Goal: Contribute content

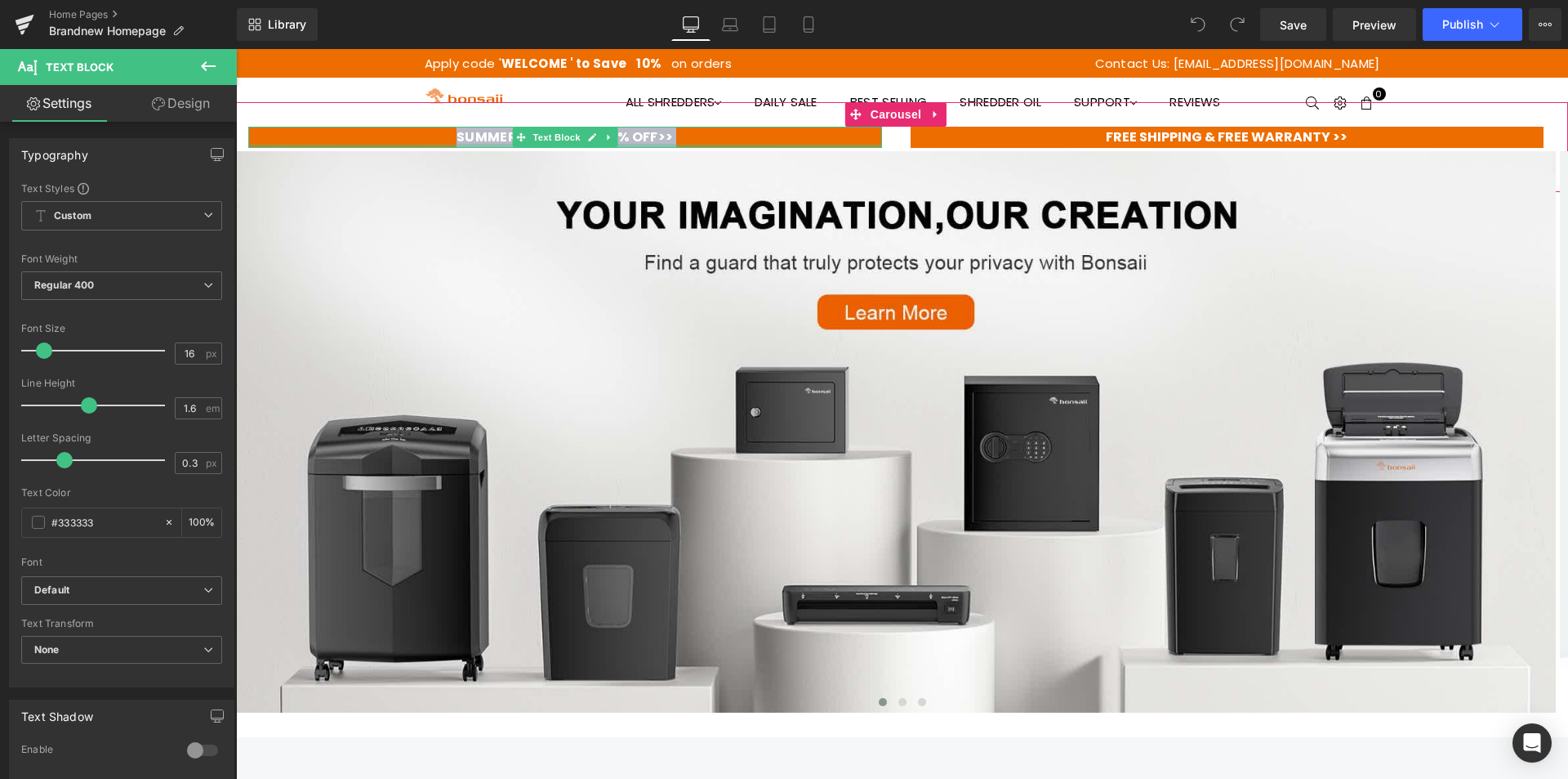
drag, startPoint x: 460, startPoint y: 140, endPoint x: 703, endPoint y: 147, distance: 243.1
click at [703, 147] on div "SUMMER DEALS I GET 20% OFF>> Text Block" at bounding box center [565, 137] width 634 height 21
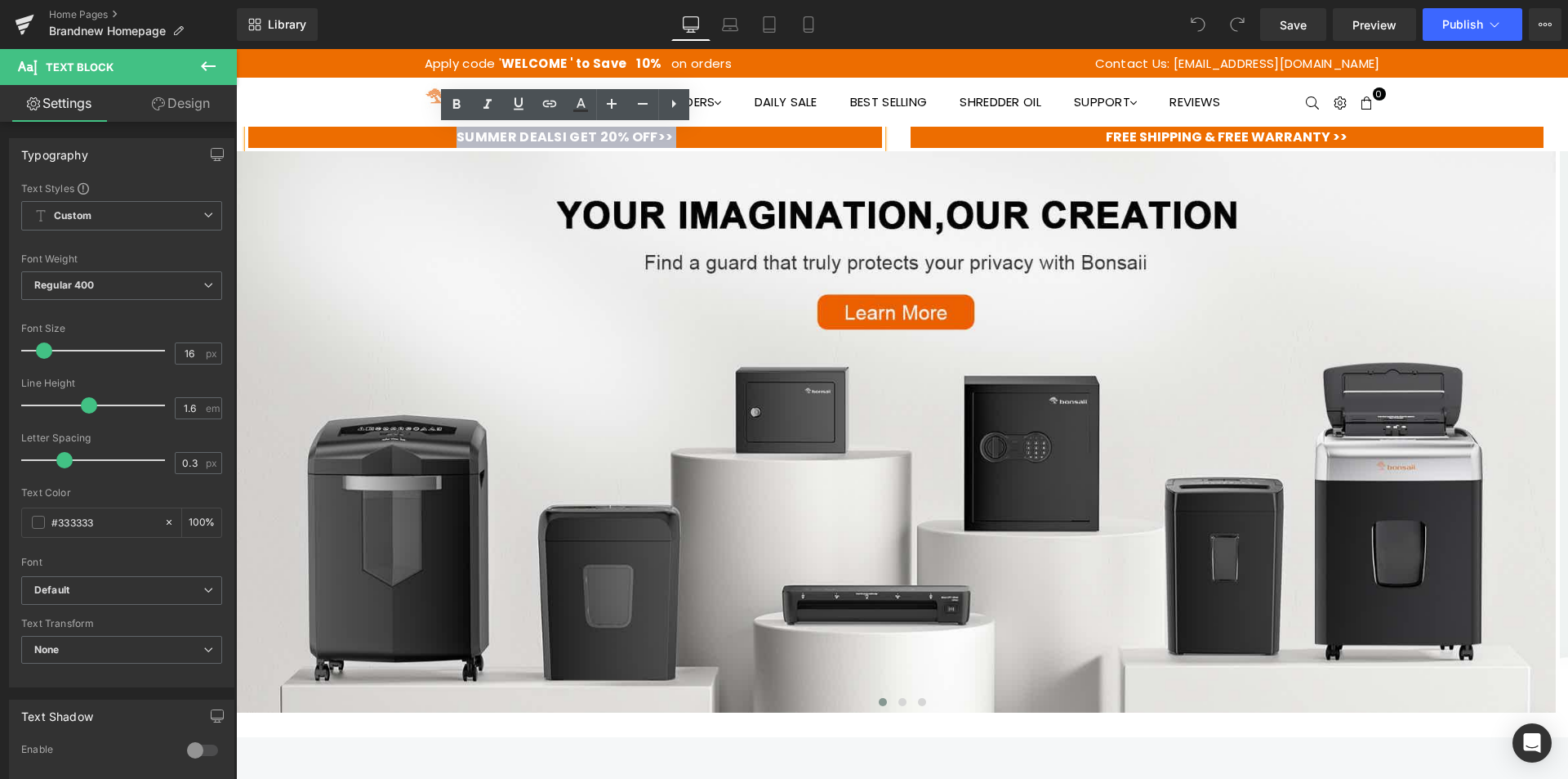
copy div "SUMMER DEALS I GET 20% OFF>> Text Block"
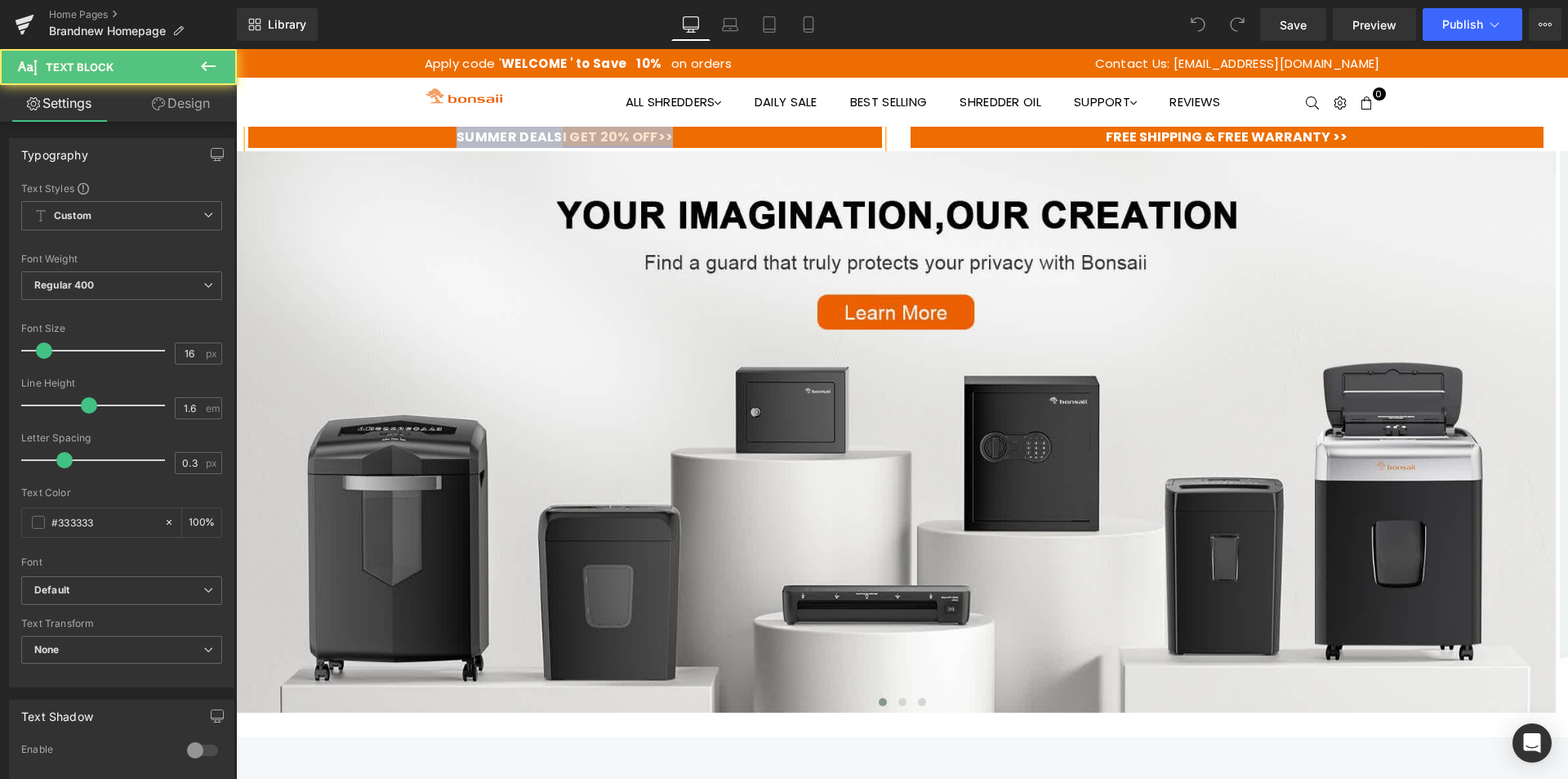
click at [571, 129] on span "I GET 20% OFF>>" at bounding box center [619, 137] width 111 height 19
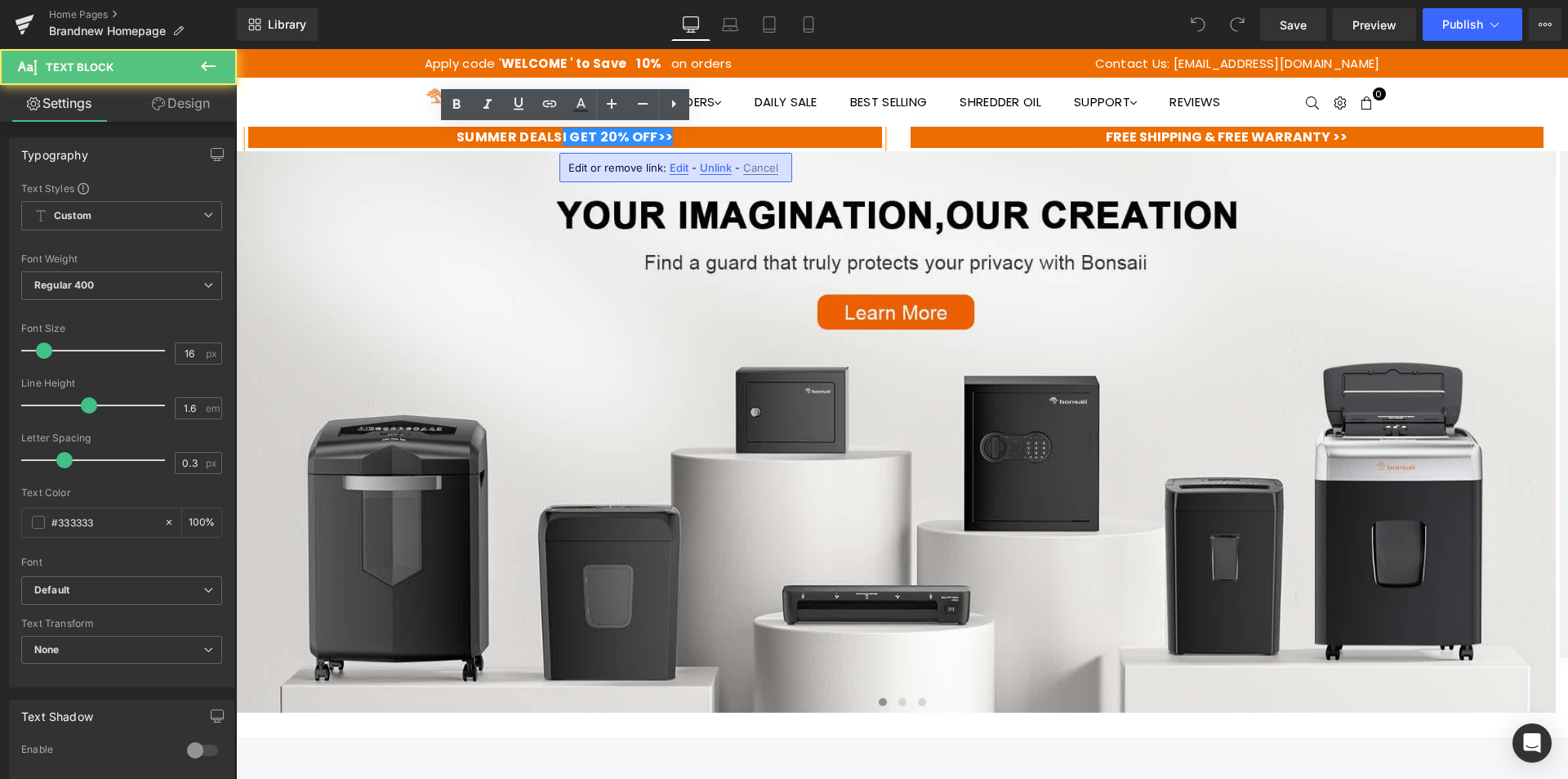
click at [557, 129] on span "SUMMER DEALS" at bounding box center [510, 137] width 106 height 19
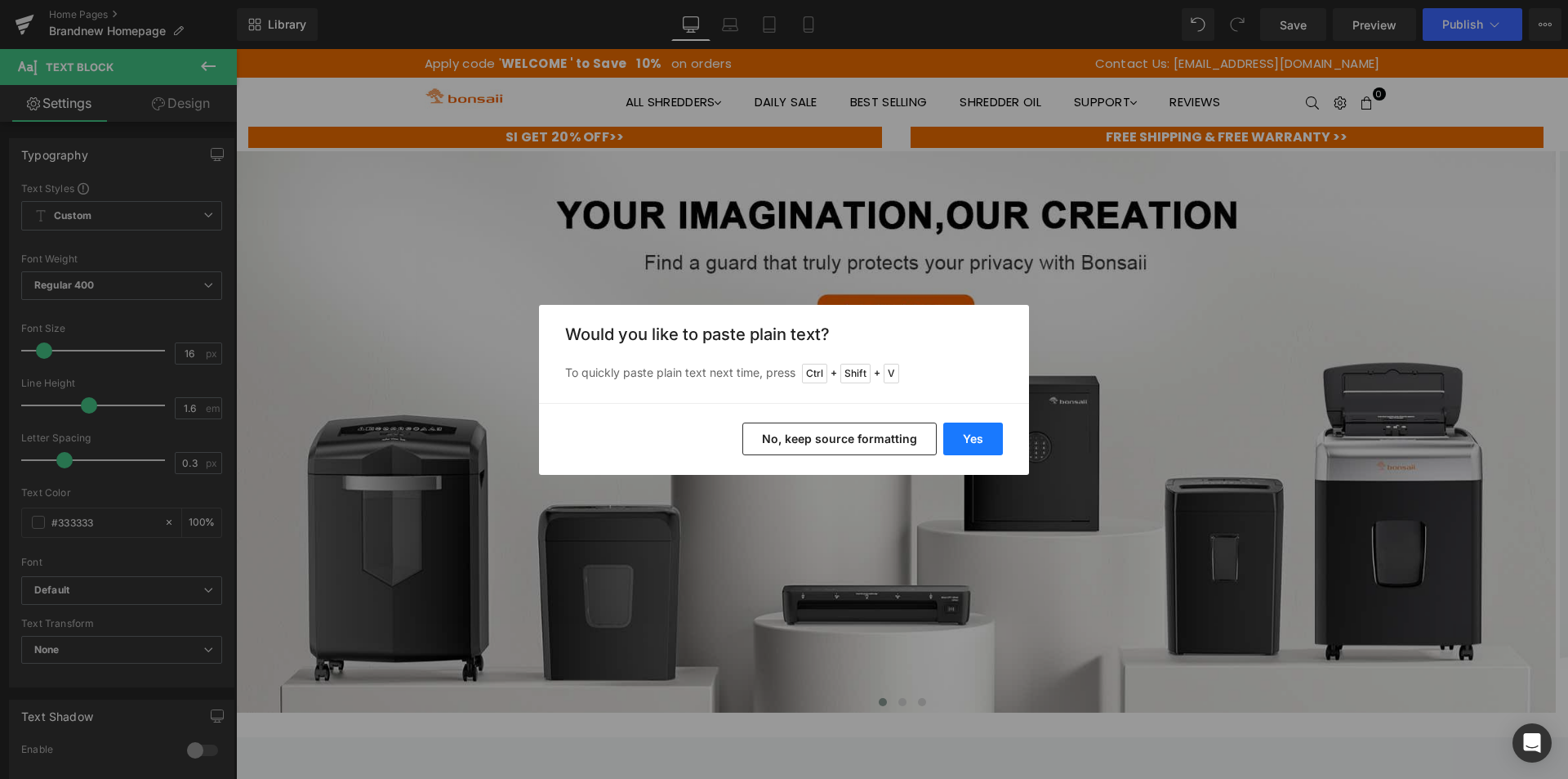
click at [973, 445] on button "Yes" at bounding box center [973, 439] width 59 height 33
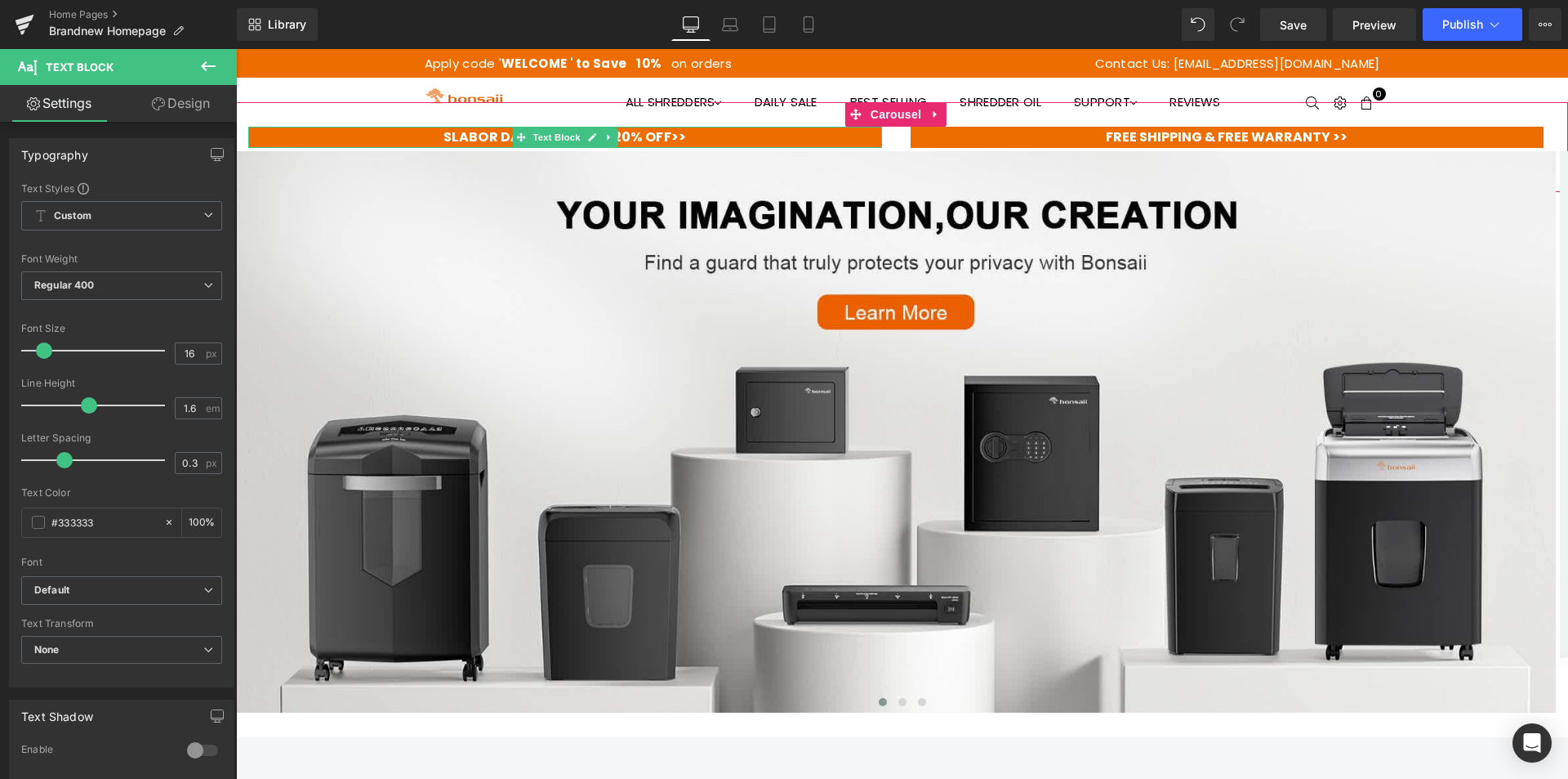
click at [449, 140] on span "SLABOR DAY DEALS" at bounding box center [510, 137] width 132 height 19
click at [735, 27] on icon at bounding box center [730, 24] width 16 height 16
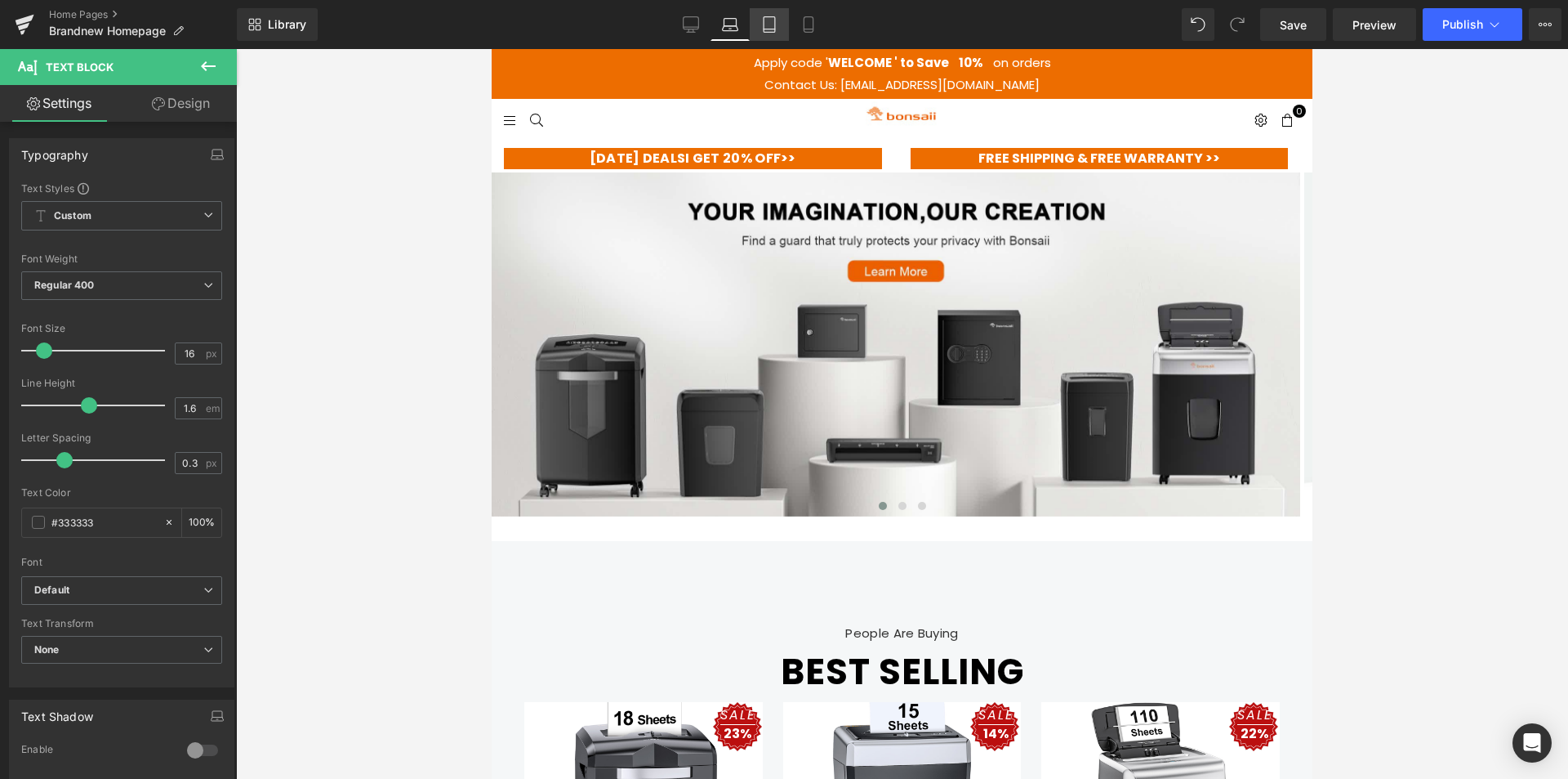
click at [777, 30] on icon at bounding box center [769, 24] width 16 height 16
type input "100"
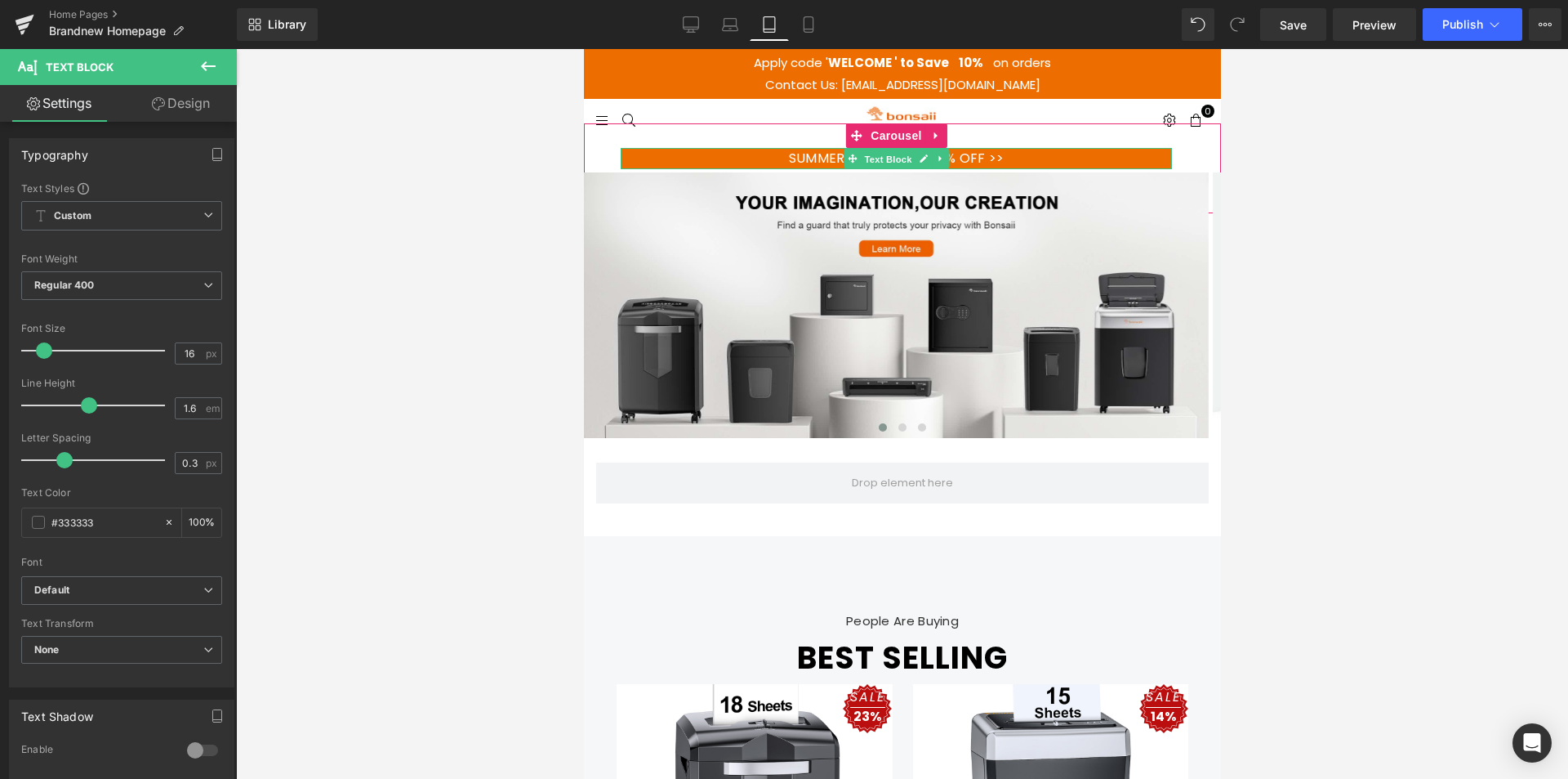
click at [878, 158] on span "Text Block" at bounding box center [887, 159] width 54 height 19
click at [812, 157] on link "SUMMER DEALS I GET 20% OFF >>" at bounding box center [896, 158] width 216 height 19
click at [918, 157] on icon at bounding box center [921, 158] width 9 height 10
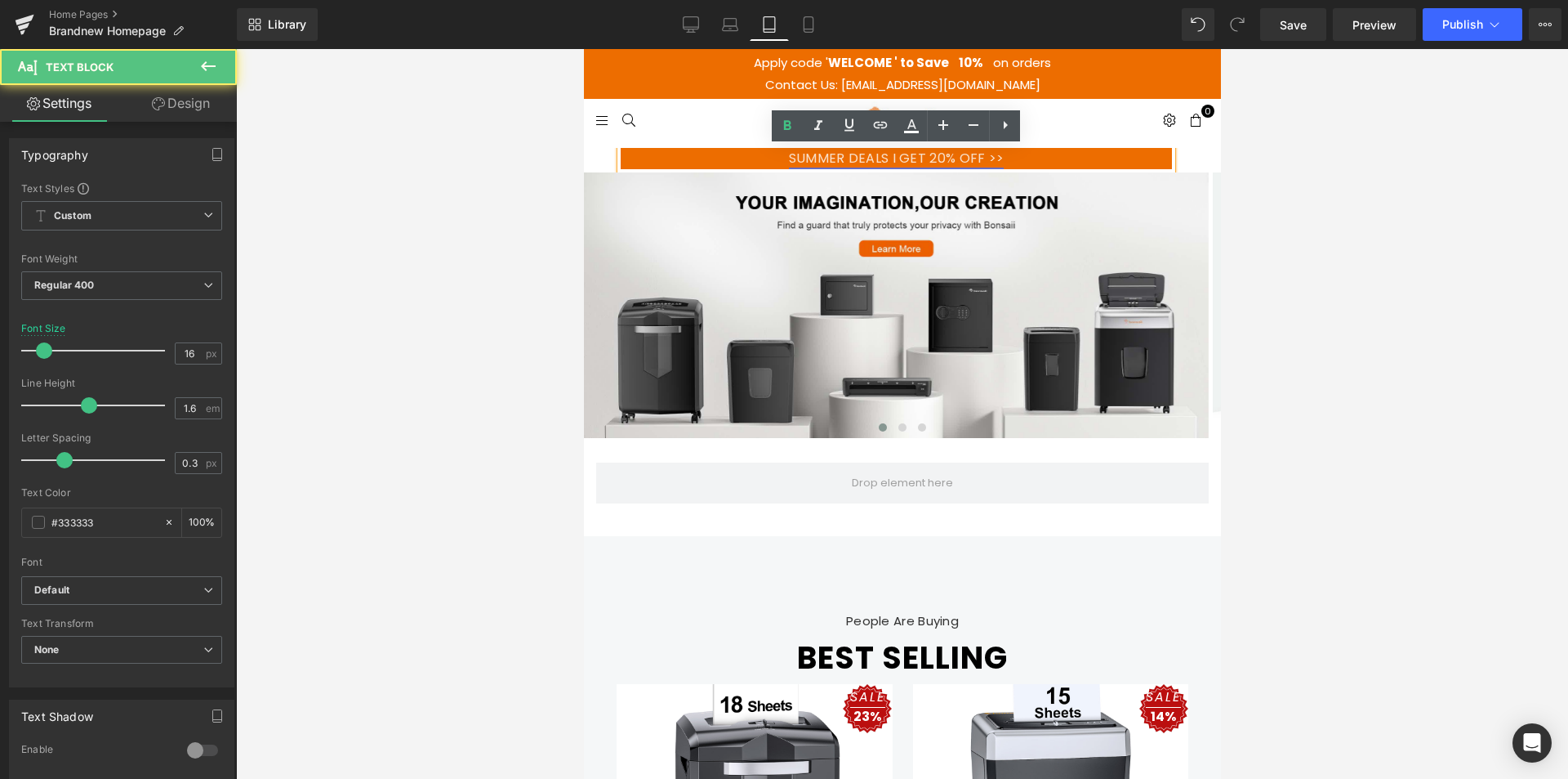
click at [876, 154] on link "SUMMER DEALS I GET 20% OFF >>" at bounding box center [896, 158] width 216 height 19
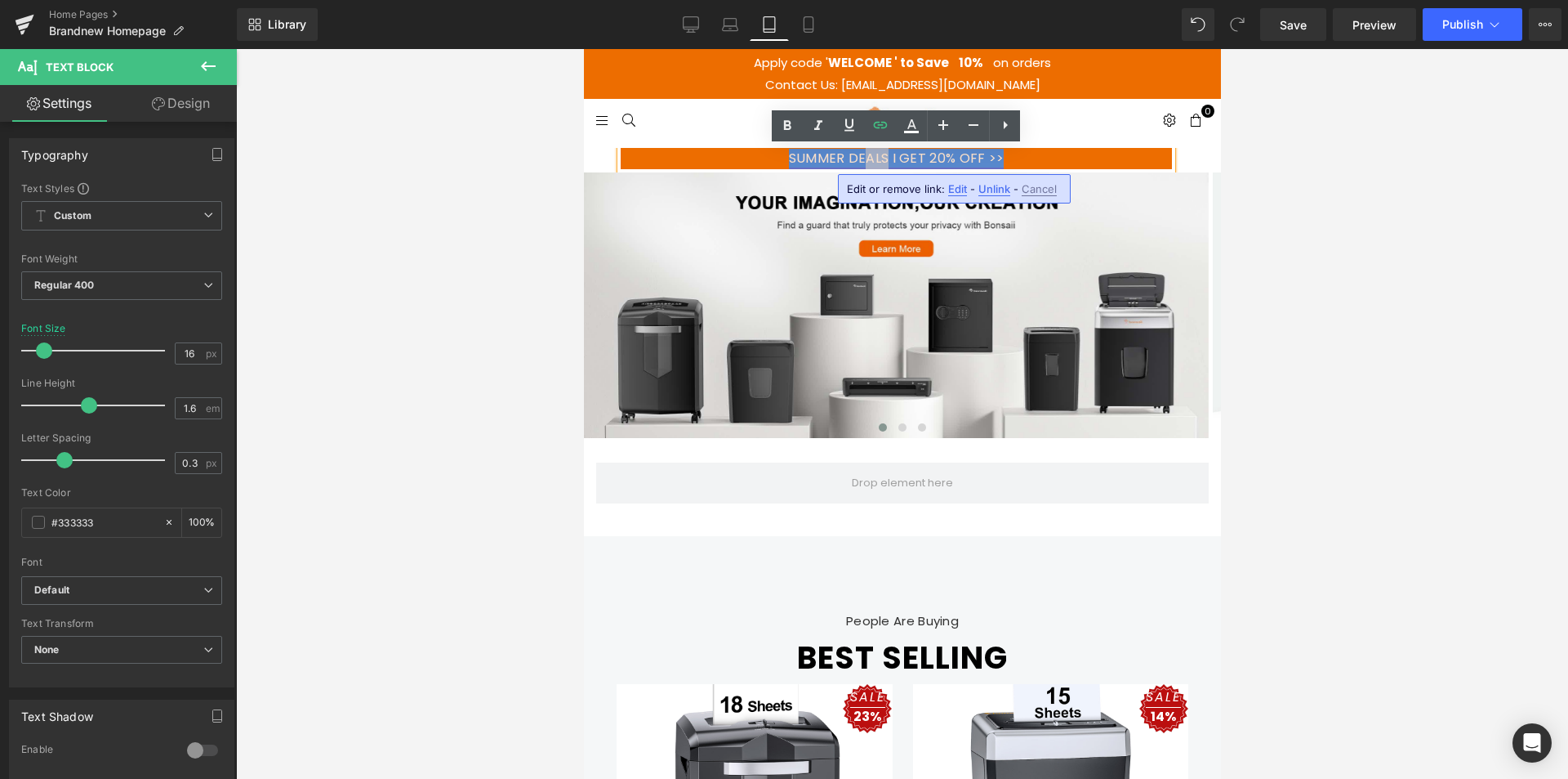
drag, startPoint x: 888, startPoint y: 158, endPoint x: 863, endPoint y: 159, distance: 25.0
click at [863, 159] on link "SUMMER DEALS I GET 20% OFF >>" at bounding box center [896, 158] width 216 height 19
click at [858, 157] on link "SUMMER DEALS I GET 20% OFF >>" at bounding box center [896, 158] width 216 height 19
click at [846, 156] on link "SUMMER DEALS I GET 20% OFF >>" at bounding box center [896, 158] width 216 height 19
click at [891, 158] on link "SUMMER DEALS I GET 20% OFF >>" at bounding box center [896, 158] width 216 height 19
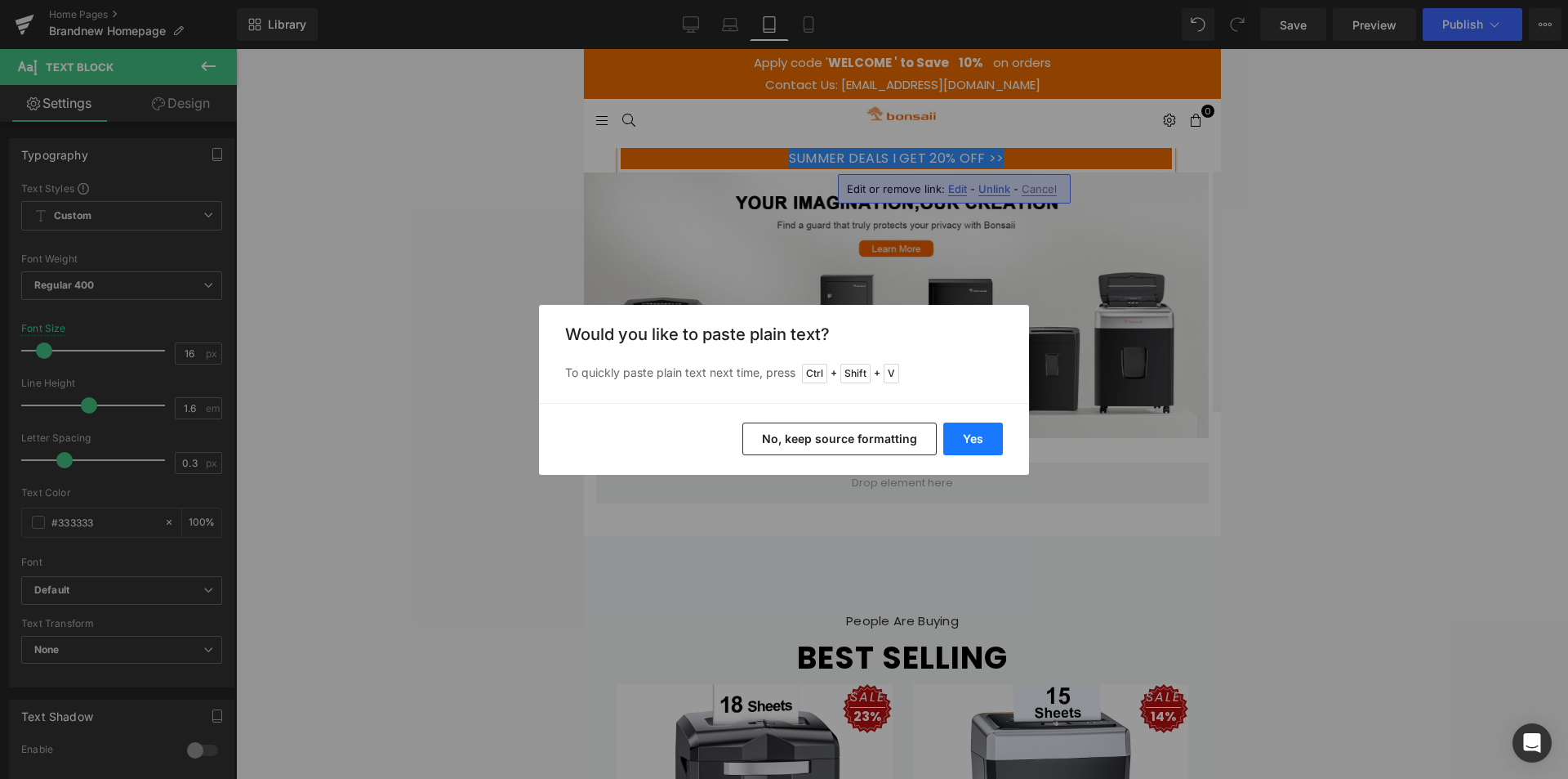
click at [989, 441] on button "Yes" at bounding box center [973, 439] width 59 height 33
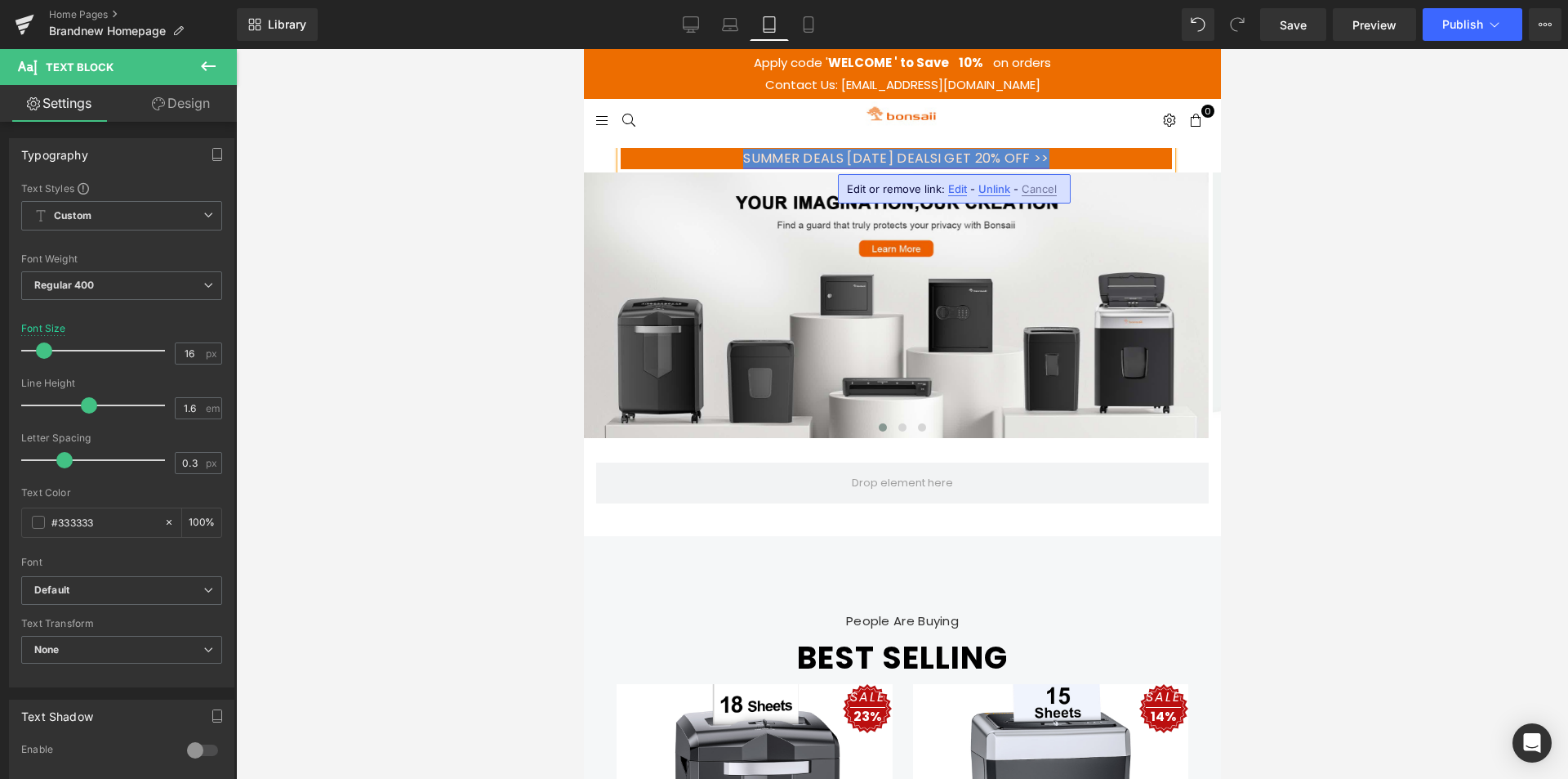
click at [831, 163] on link "SUMMER DEALS [DATE] DEALSI GET 20% OFF >>" at bounding box center [895, 158] width 306 height 19
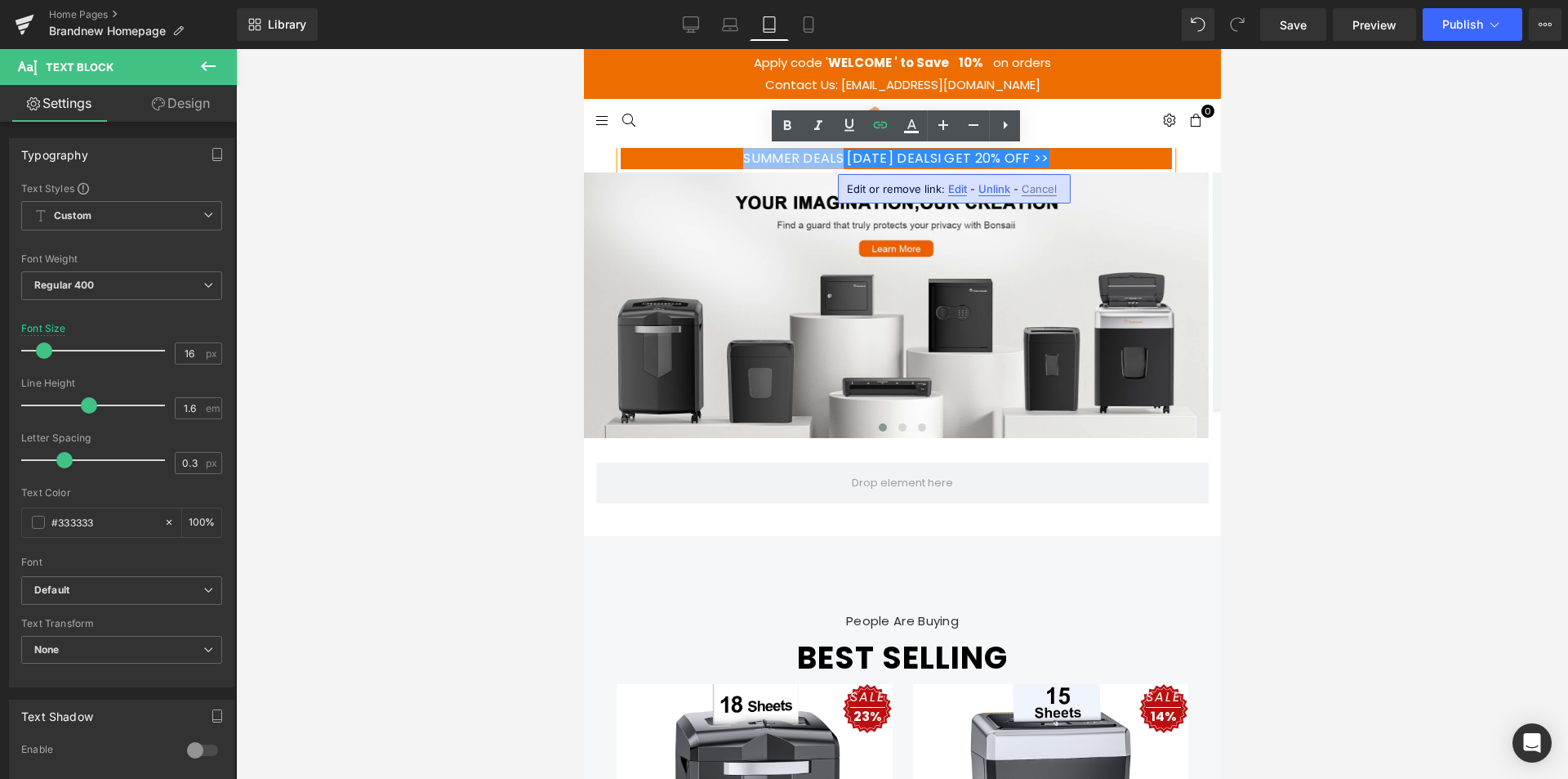
drag, startPoint x: 830, startPoint y: 162, endPoint x: 705, endPoint y: 159, distance: 125.0
click at [705, 159] on p "SUMMER DEALS [DATE] DEALSI GET 20% OFF >>" at bounding box center [896, 158] width 552 height 21
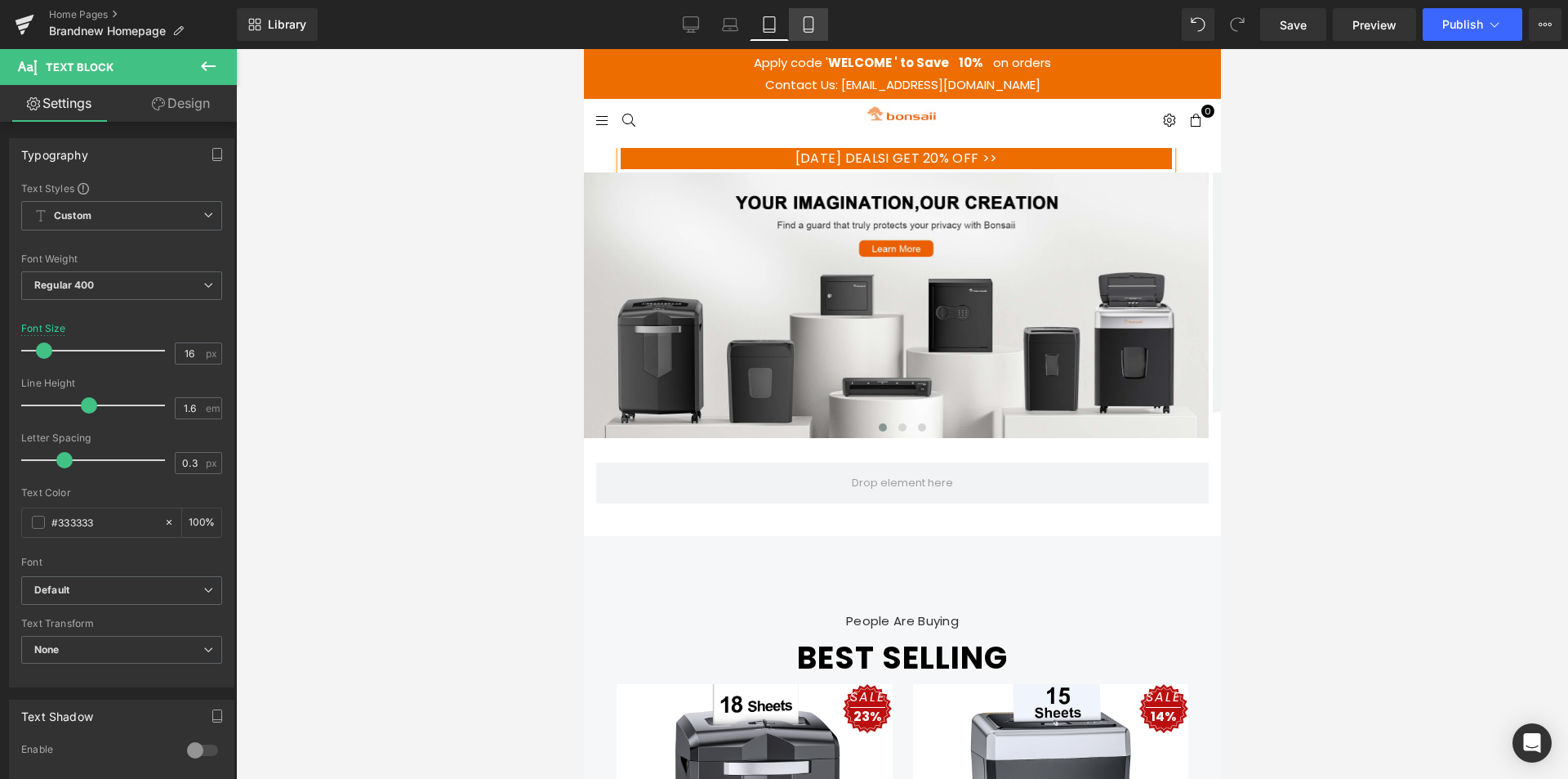
click at [817, 27] on icon at bounding box center [808, 24] width 16 height 16
type input "13"
type input "100"
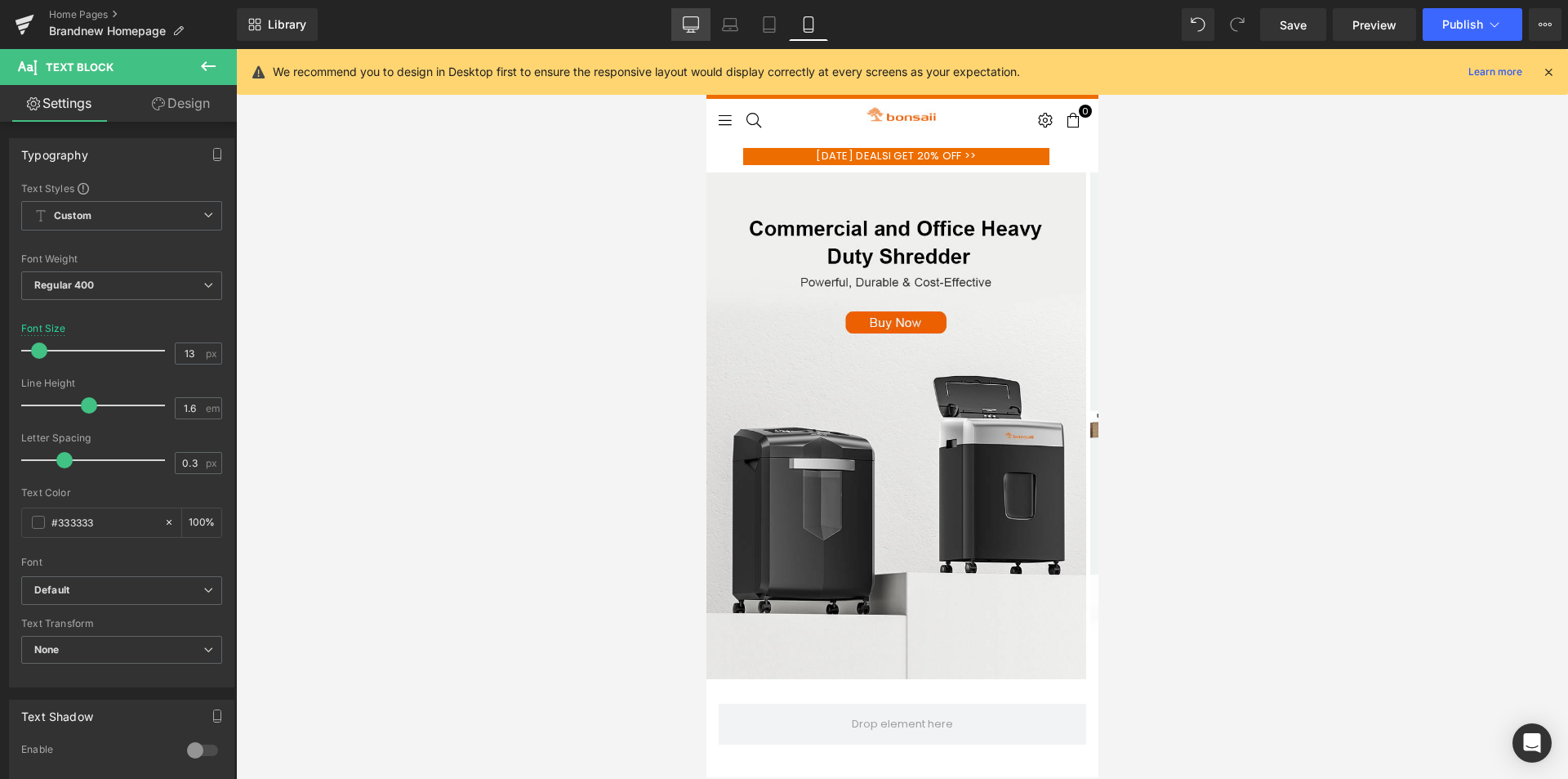
click at [701, 17] on link "Desktop" at bounding box center [691, 25] width 39 height 33
type input "16"
type input "100"
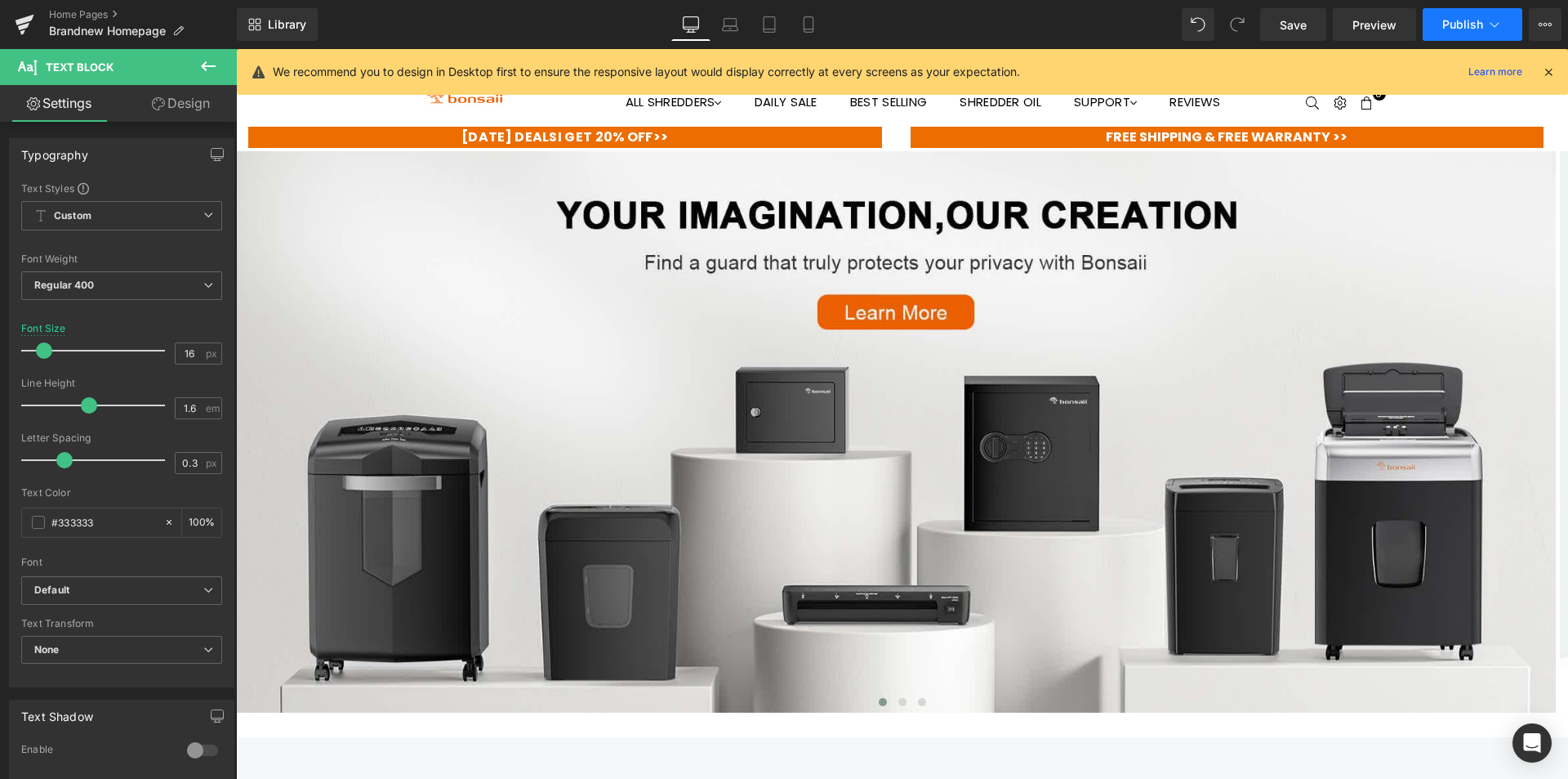
click at [1476, 15] on button "Publish" at bounding box center [1473, 25] width 100 height 33
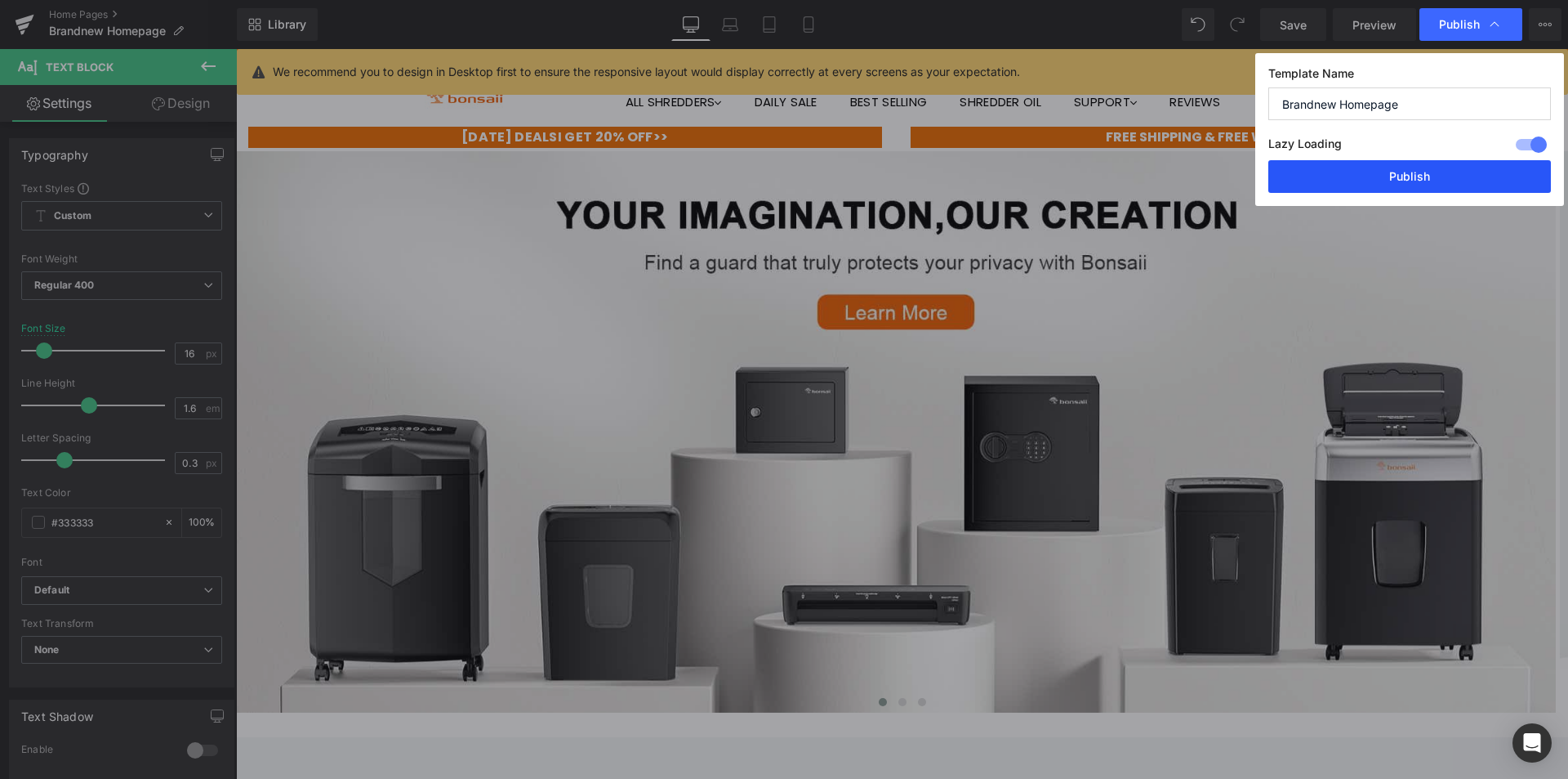
click at [1433, 168] on button "Publish" at bounding box center [1409, 176] width 283 height 33
